Goal: Navigation & Orientation: Find specific page/section

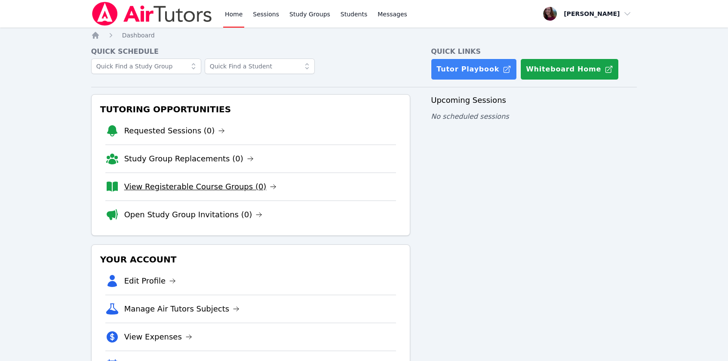
click at [169, 185] on link "View Registerable Course Groups (0)" at bounding box center [200, 186] width 153 height 12
click at [459, 64] on link "Tutor Playbook" at bounding box center [474, 68] width 86 height 21
